Goal: Task Accomplishment & Management: Manage account settings

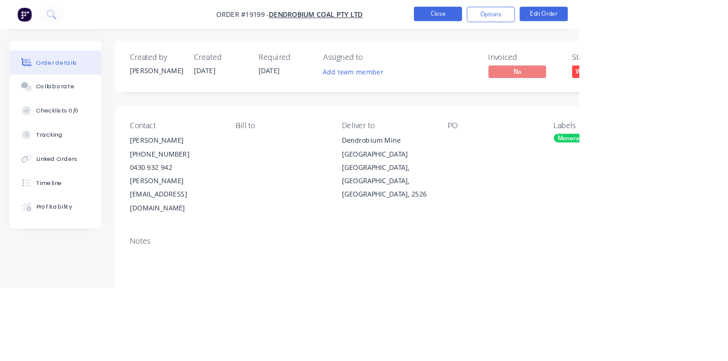
click at [581, 19] on button "Close" at bounding box center [551, 17] width 60 height 18
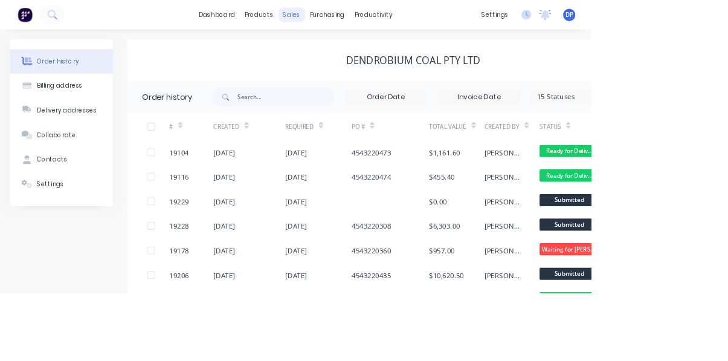
click at [355, 15] on div "sales" at bounding box center [359, 18] width 33 height 18
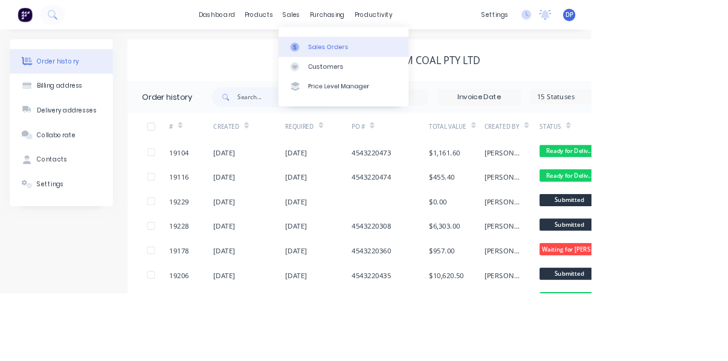
click at [419, 62] on div "Sales Orders" at bounding box center [405, 58] width 50 height 11
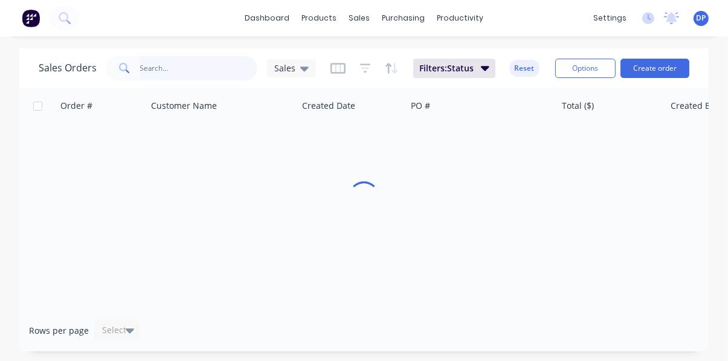
click at [151, 73] on input "text" at bounding box center [199, 68] width 118 height 24
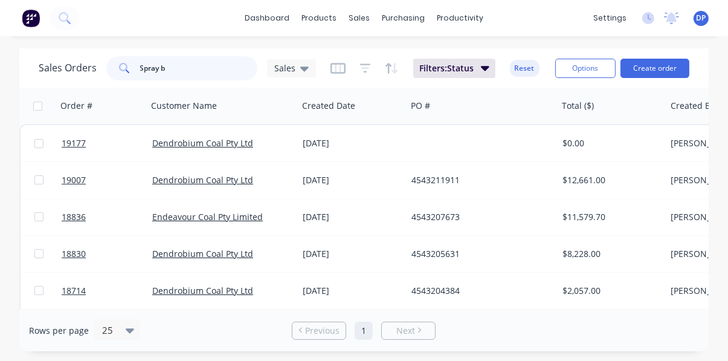
type input "Spray ba"
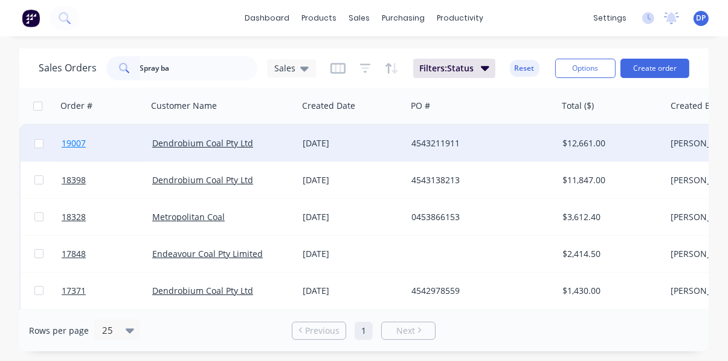
click at [73, 145] on span "19007" at bounding box center [74, 143] width 24 height 12
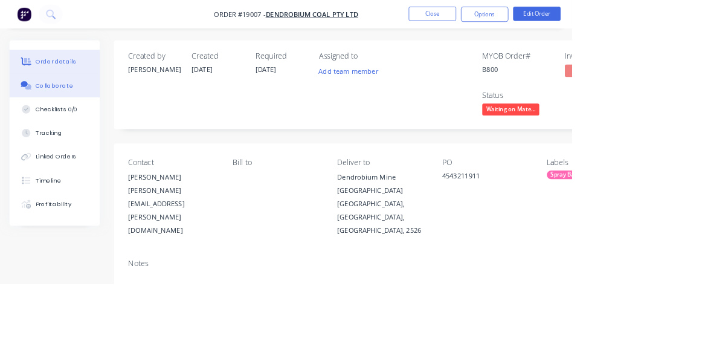
click at [73, 117] on button "Collaborate" at bounding box center [69, 109] width 115 height 30
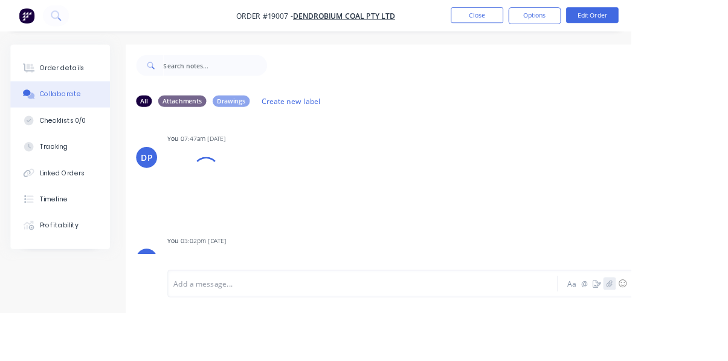
click at [704, 331] on icon "button" at bounding box center [703, 327] width 7 height 8
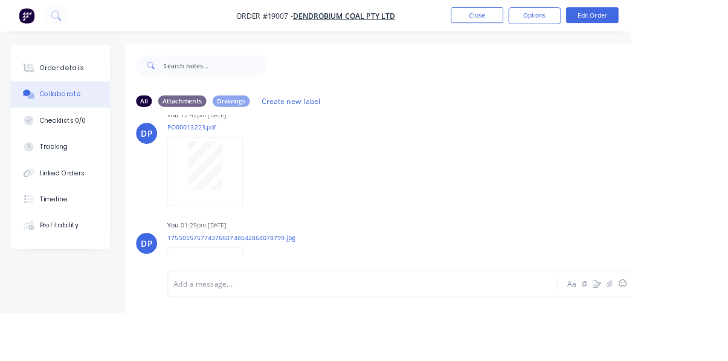
scroll to position [924, 0]
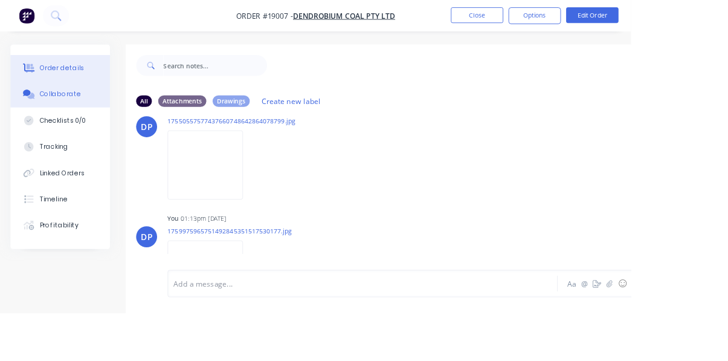
click at [57, 77] on div "Order details" at bounding box center [71, 78] width 51 height 11
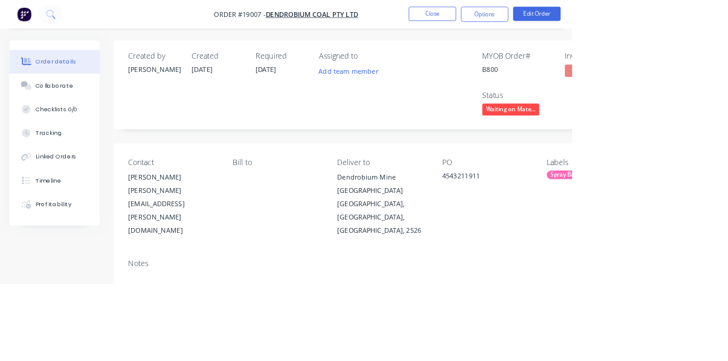
click at [663, 135] on span "Waiting on Mate..." at bounding box center [650, 139] width 73 height 15
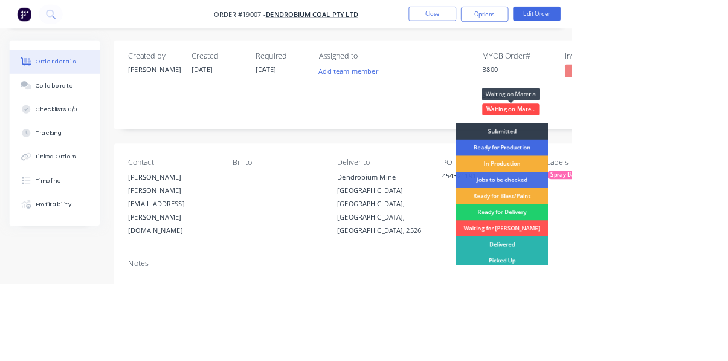
click at [670, 189] on div "Ready for Production" at bounding box center [639, 187] width 117 height 21
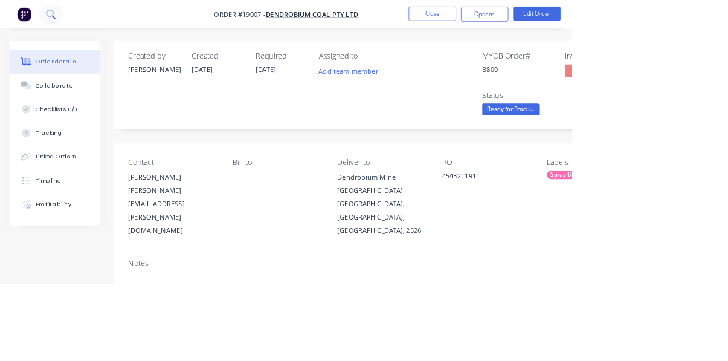
click at [66, 20] on icon at bounding box center [64, 17] width 10 height 10
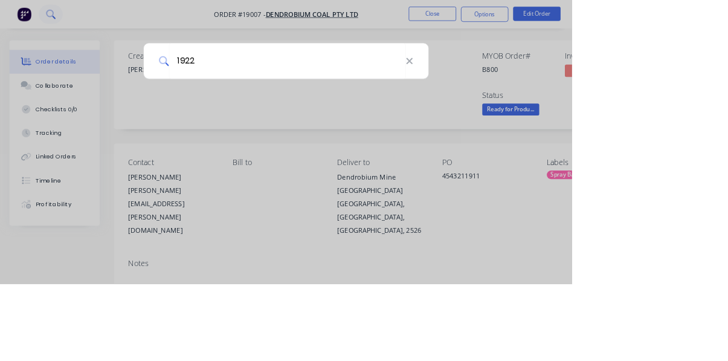
type input "19229"
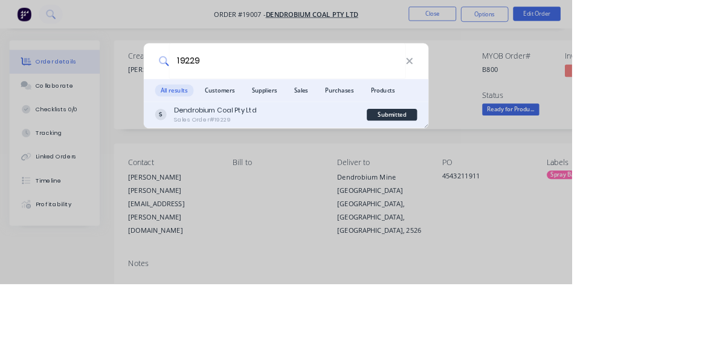
click at [436, 158] on div "Dendrobium Coal Pty Ltd Sales Order #19229" at bounding box center [332, 146] width 270 height 24
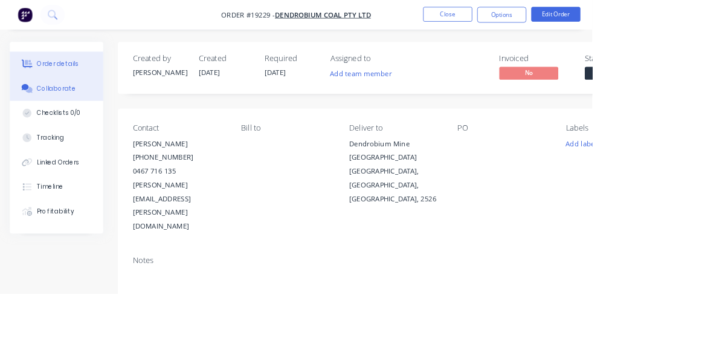
click at [59, 115] on button "Collaborate" at bounding box center [69, 109] width 115 height 30
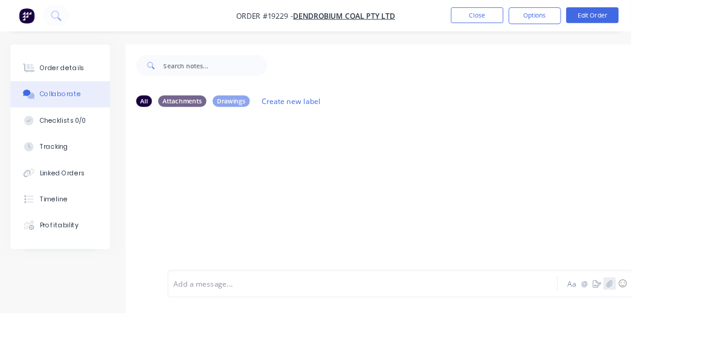
click at [704, 331] on icon "button" at bounding box center [703, 327] width 7 height 8
click at [68, 22] on icon at bounding box center [68, 22] width 4 height 4
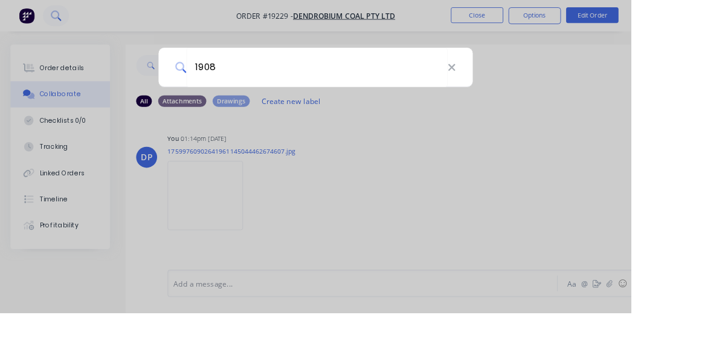
type input "19080"
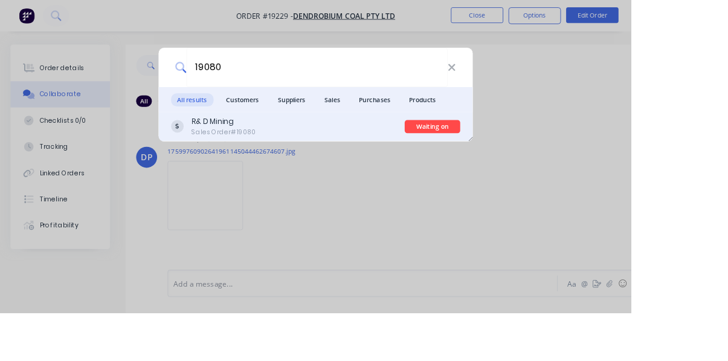
click at [368, 158] on div "R& D Mining Sales Order #19080" at bounding box center [332, 146] width 270 height 24
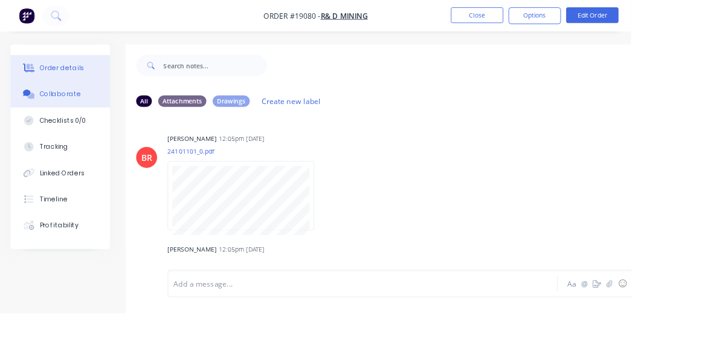
click at [53, 73] on div "Order details" at bounding box center [71, 78] width 51 height 11
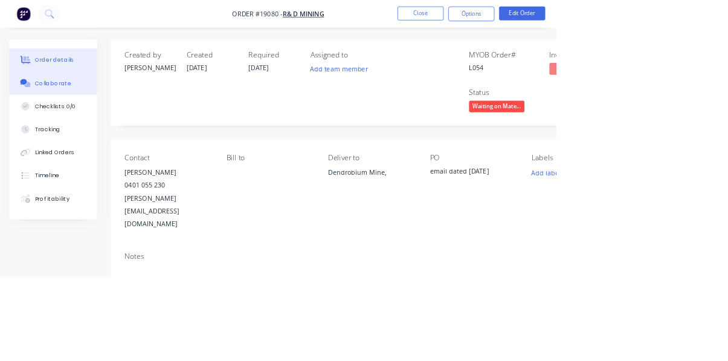
click at [57, 114] on button "Collaborate" at bounding box center [69, 109] width 115 height 30
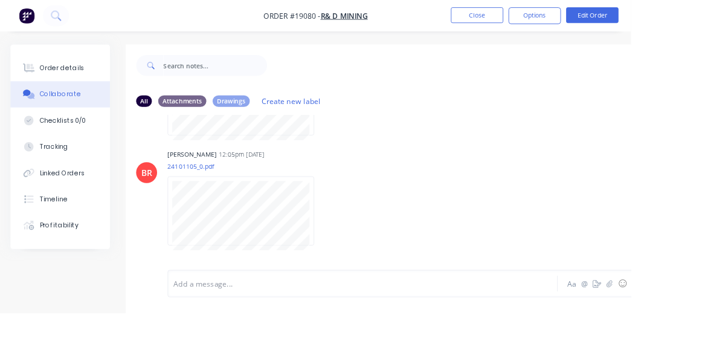
scroll to position [507, 0]
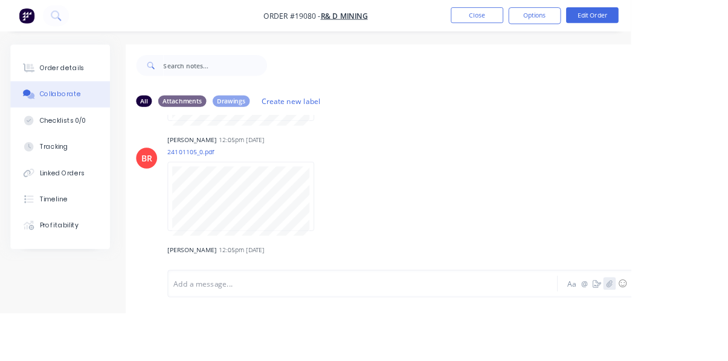
click at [703, 331] on icon "button" at bounding box center [703, 327] width 7 height 8
click at [702, 331] on icon "button" at bounding box center [703, 327] width 7 height 8
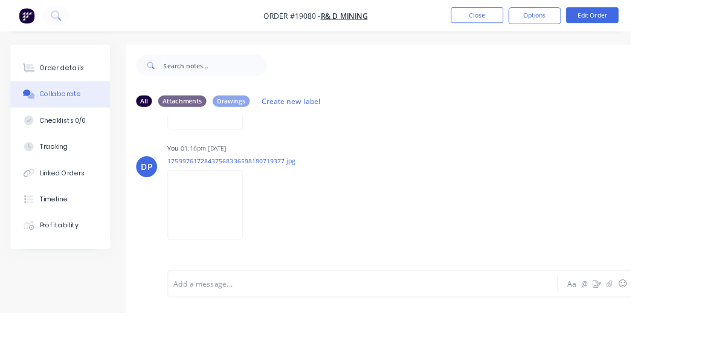
scroll to position [1178, 0]
